Goal: Contribute content: Add original content to the website for others to see

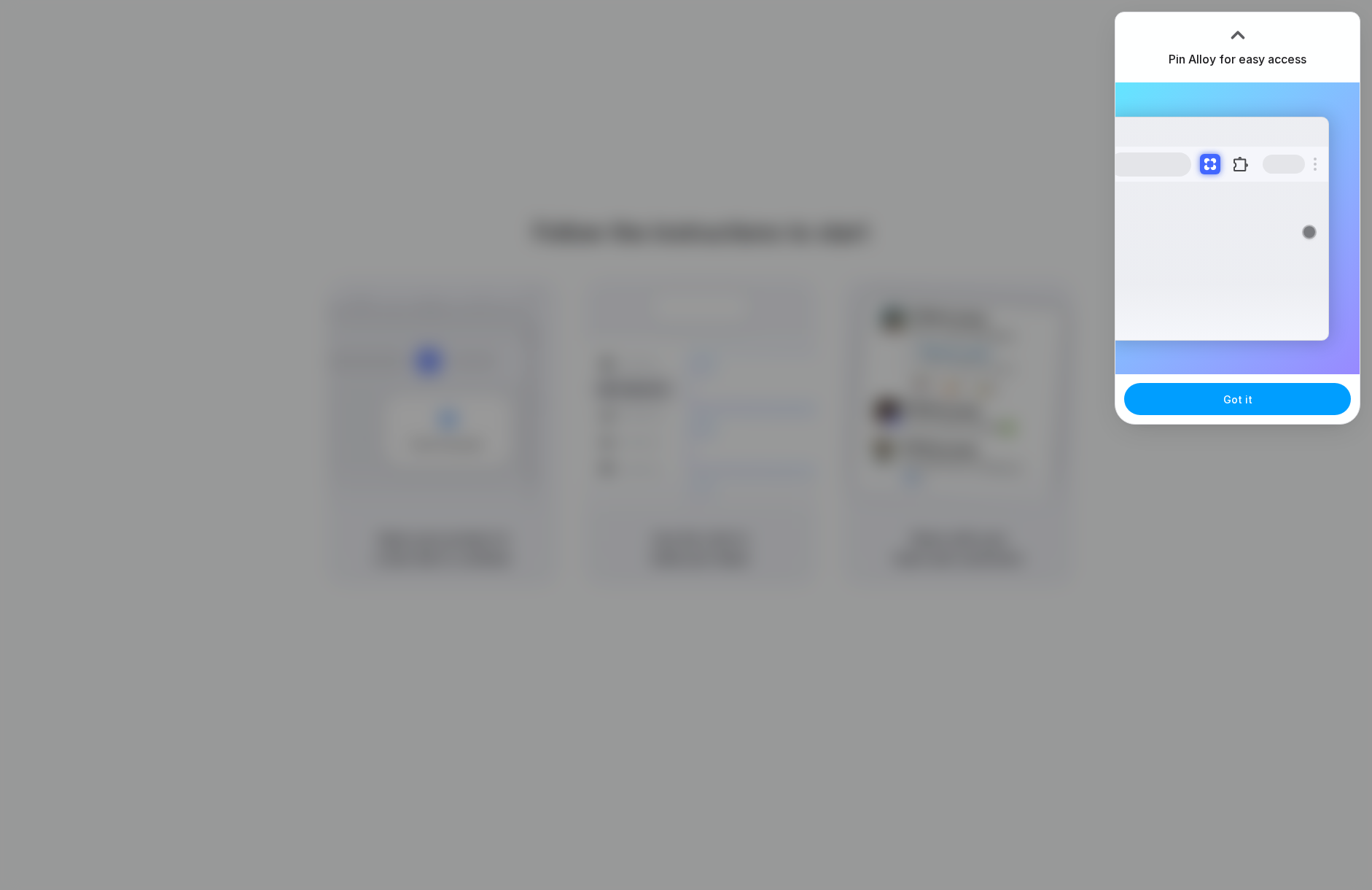
click at [1243, 402] on span "Got it" at bounding box center [1238, 399] width 29 height 16
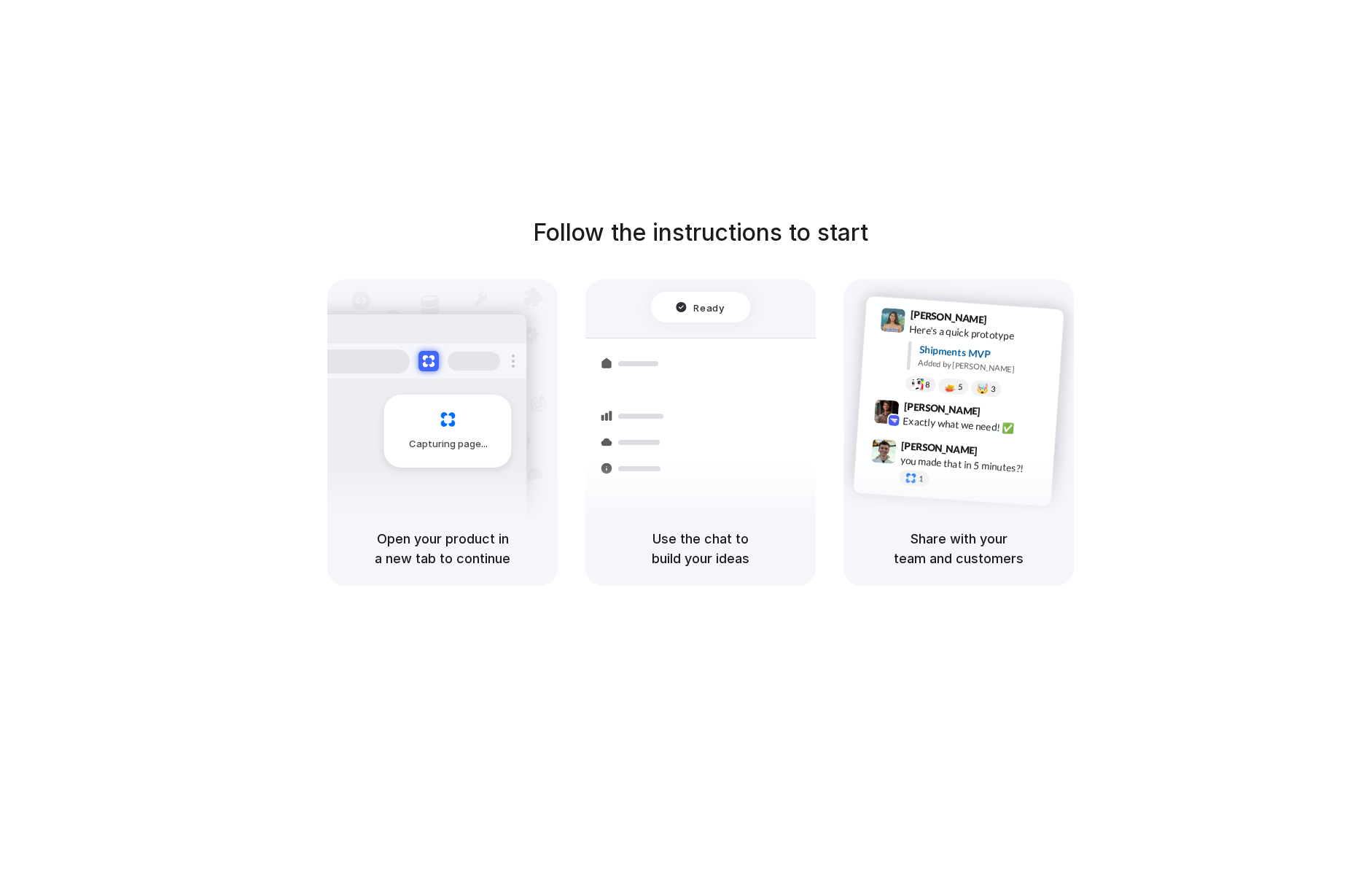
click at [717, 422] on div "Express delivery to NYC Priority • 2-day • Dispatched" at bounding box center [787, 441] width 197 height 57
click at [703, 302] on div at bounding box center [701, 306] width 100 height 30
click at [902, 364] on div "Lily Parker 9:41 AM Here's a quick prototype Shipments MVP Added by Alloy 8 5 🤯…" at bounding box center [977, 355] width 155 height 92
drag, startPoint x: 970, startPoint y: 574, endPoint x: 961, endPoint y: 577, distance: 9.5
click at [970, 574] on div "Share with your team and customers" at bounding box center [959, 548] width 230 height 74
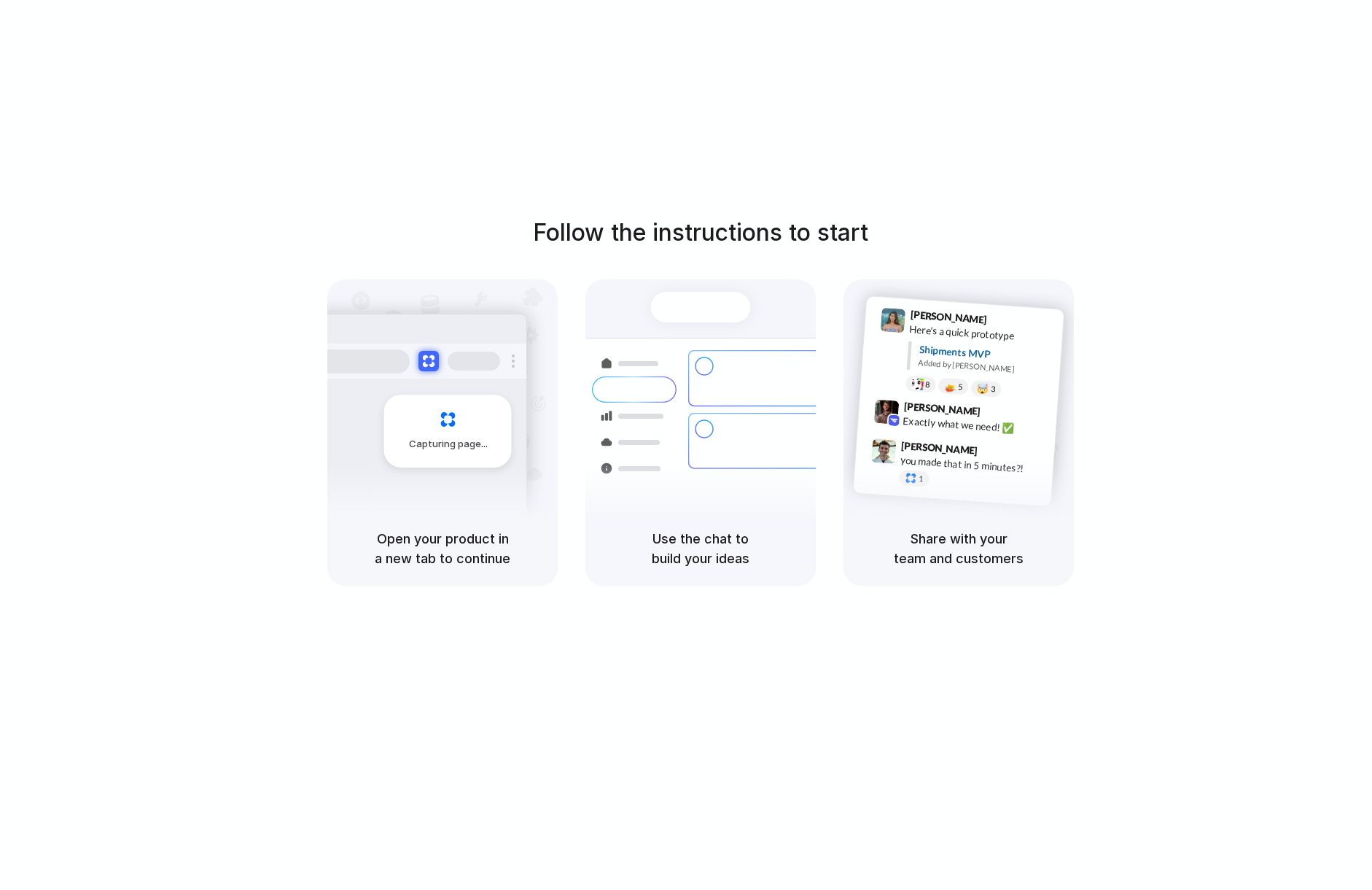
click at [650, 500] on div "Shipments" at bounding box center [623, 440] width 106 height 204
click at [258, 67] on div "Follow the instructions to start Capturing page Open your product in a new tab …" at bounding box center [701, 460] width 1401 height 919
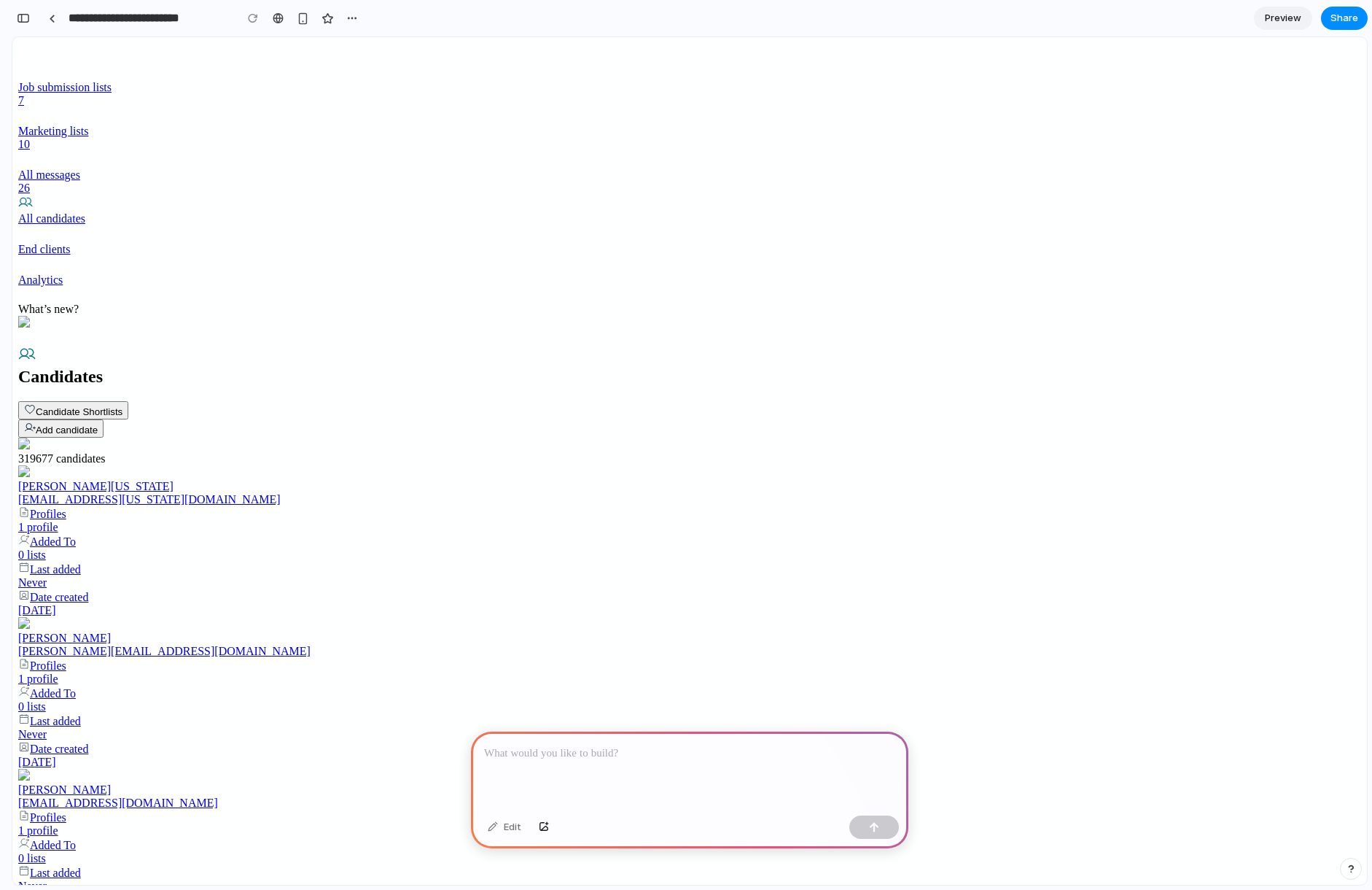
click at [642, 493] on div "jack.washington@example.com" at bounding box center [690, 499] width 1343 height 13
click at [354, 10] on button "button" at bounding box center [352, 18] width 21 height 21
click at [368, 67] on span "Delete" at bounding box center [381, 73] width 30 height 15
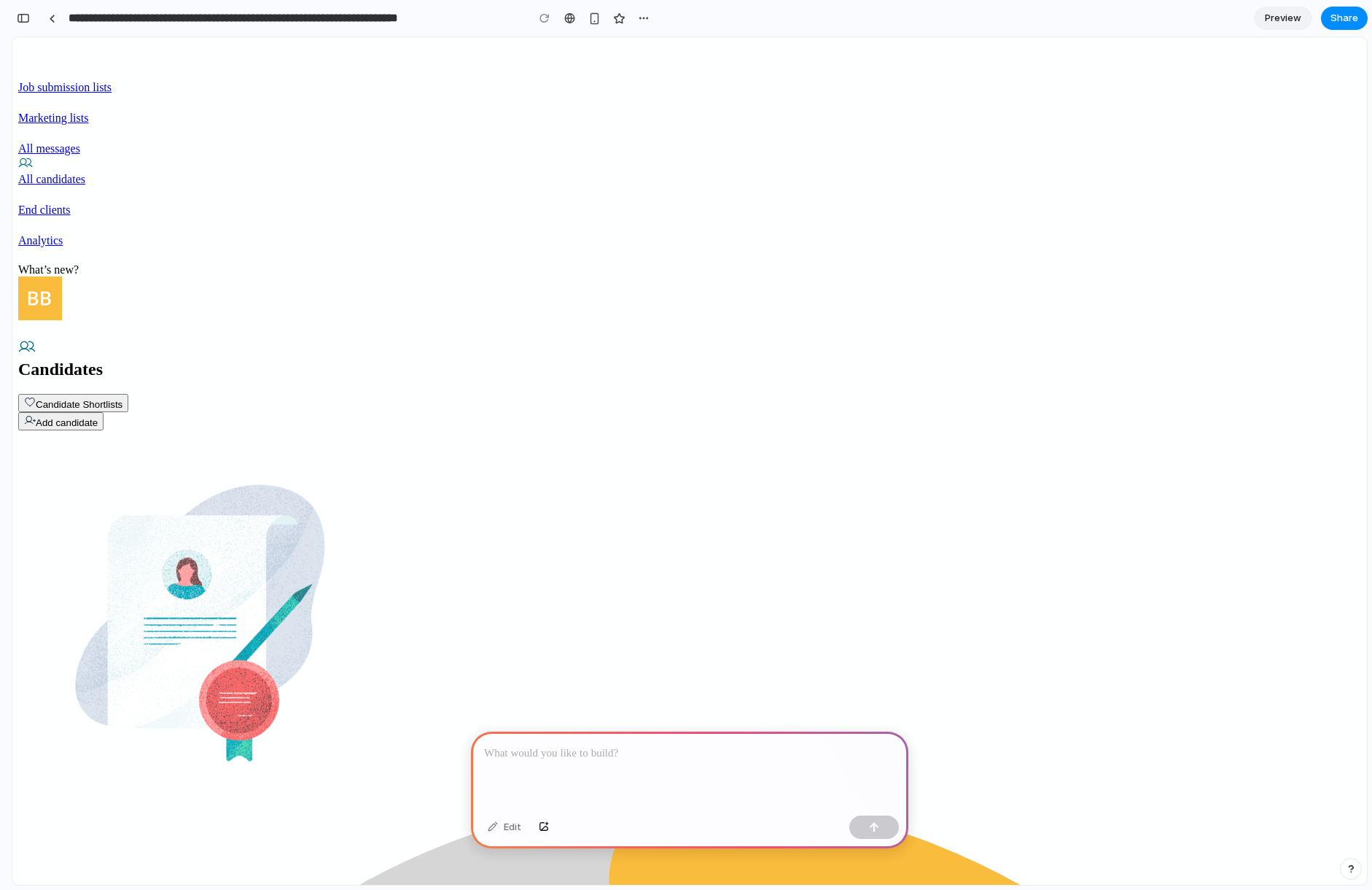
click at [565, 771] on div at bounding box center [690, 771] width 437 height 78
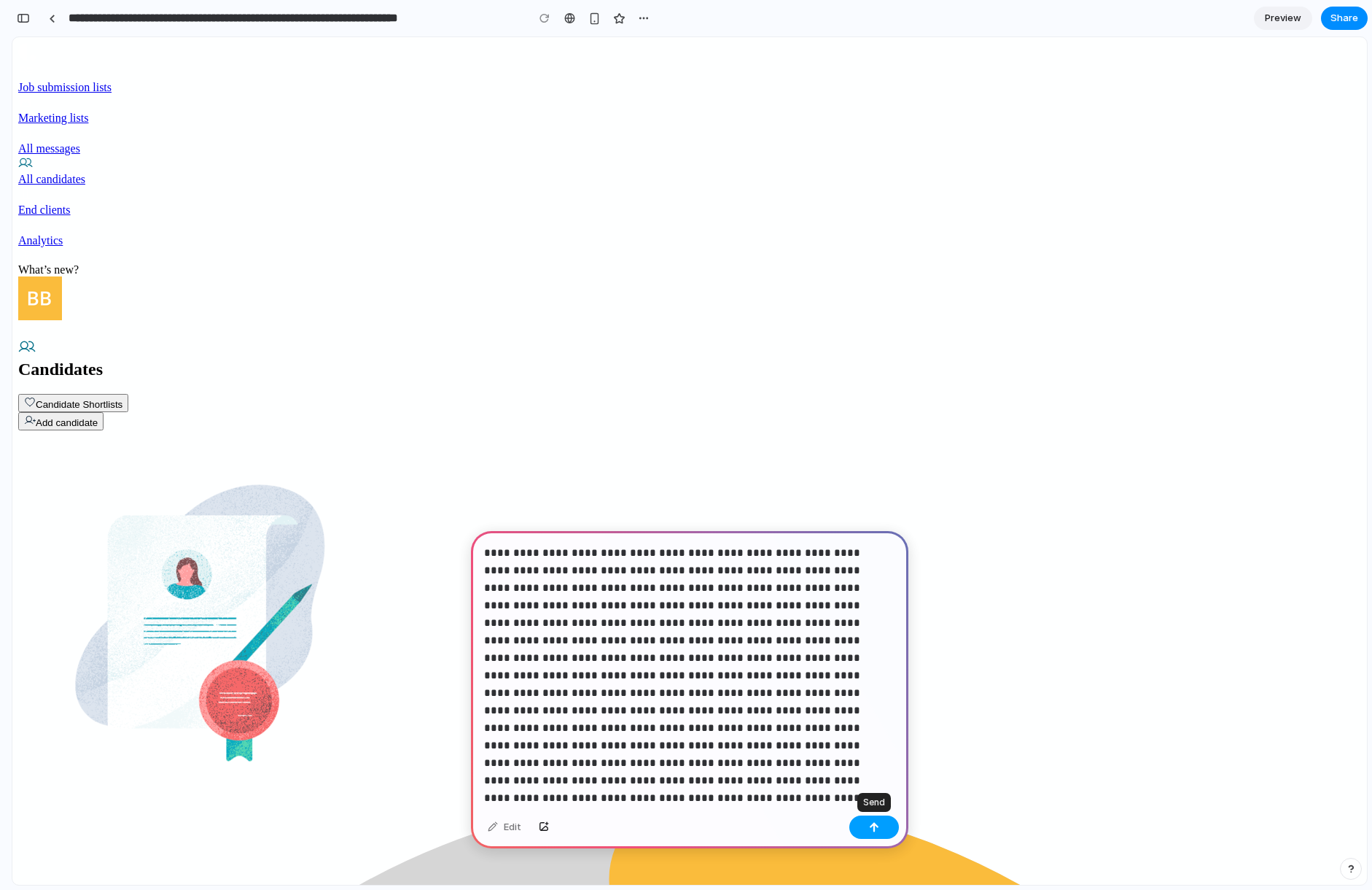
click at [875, 820] on button "button" at bounding box center [874, 827] width 50 height 23
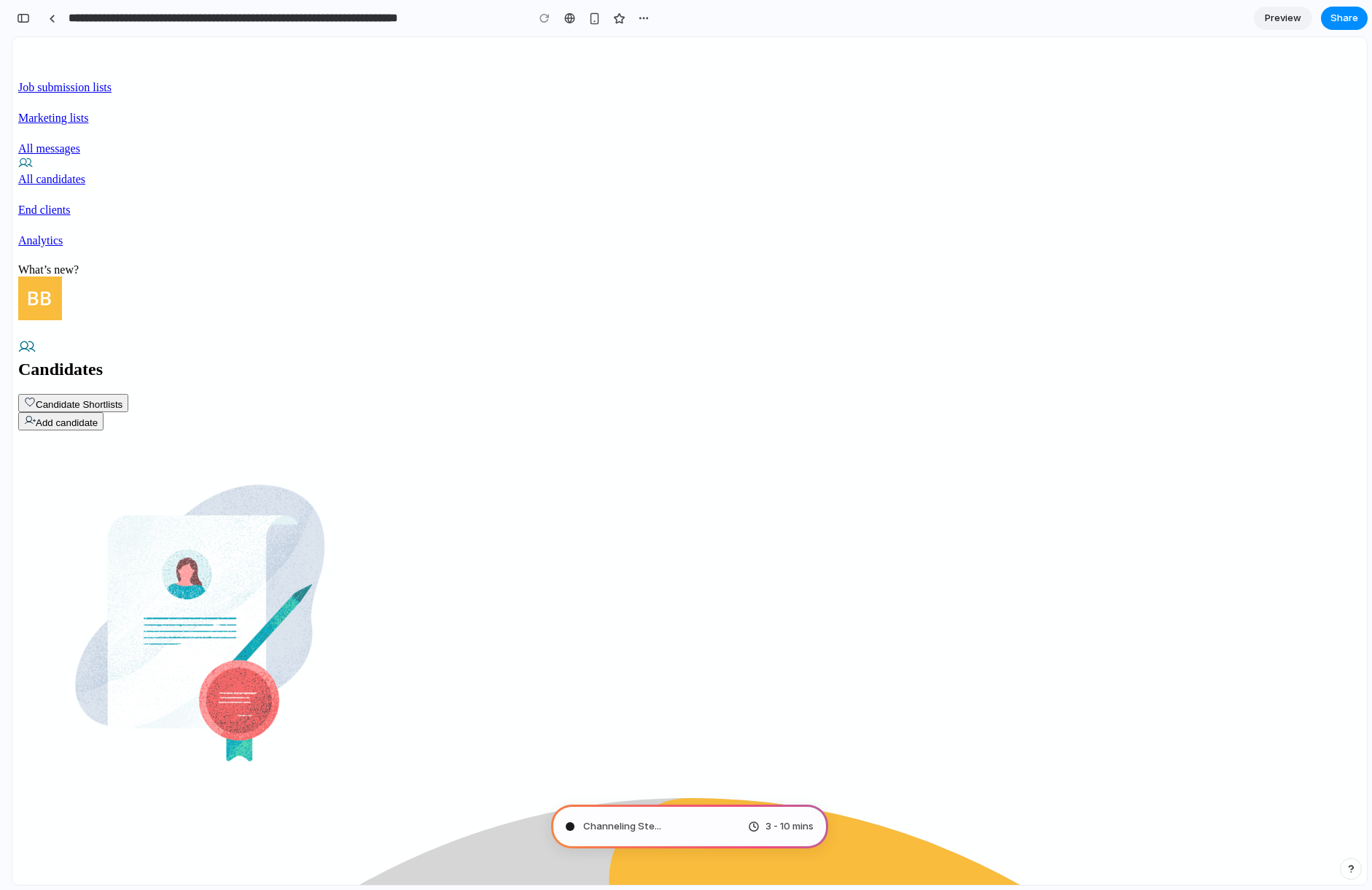
type input "**********"
